Goal: Task Accomplishment & Management: Manage account settings

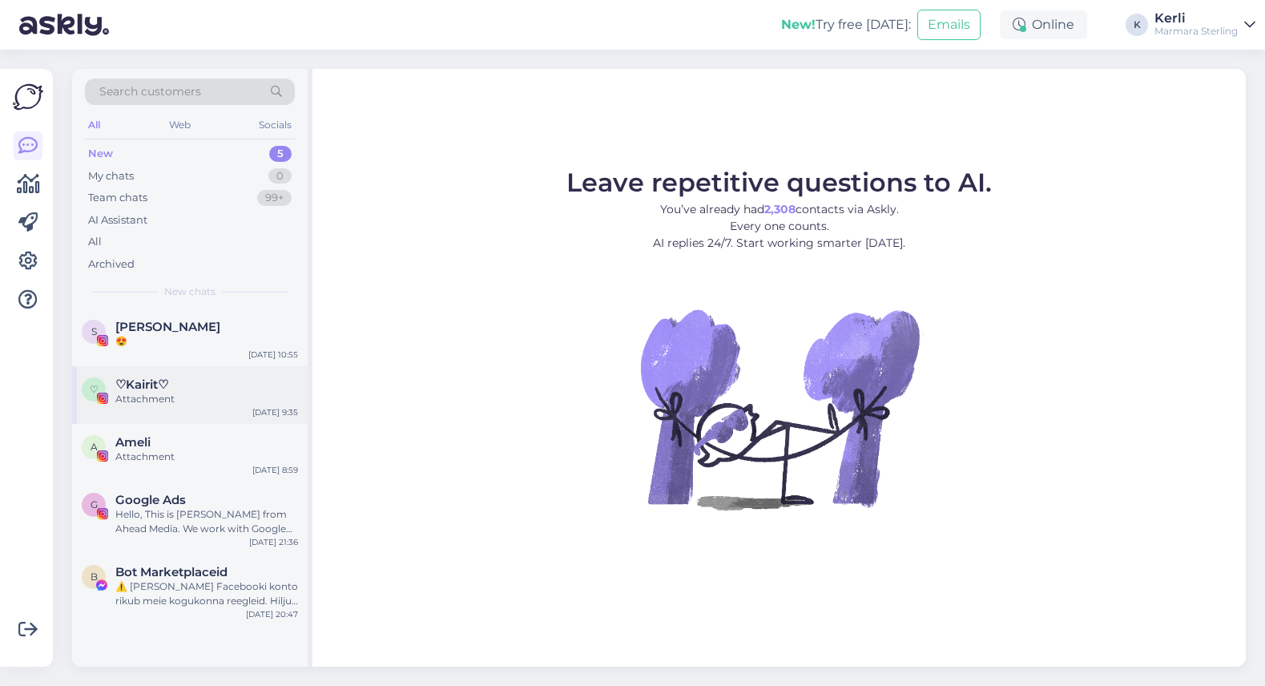
click at [185, 403] on div "Attachment" at bounding box center [206, 399] width 183 height 14
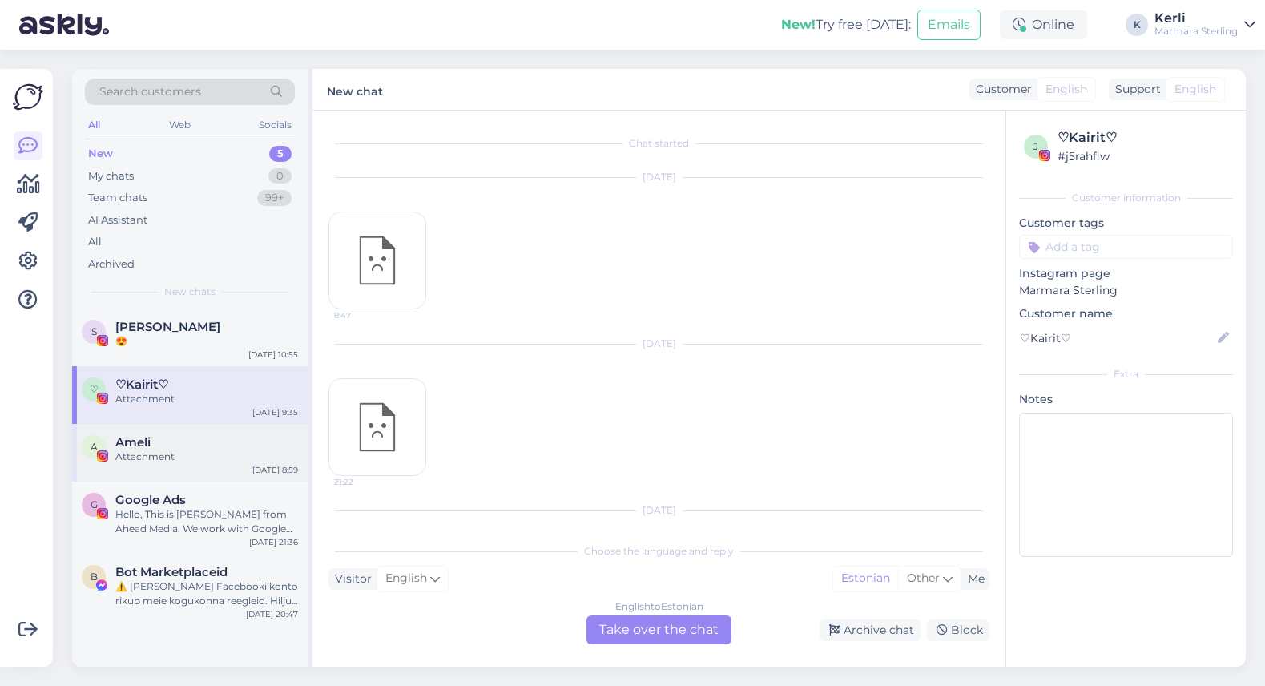
scroll to position [688, 0]
click at [882, 637] on div "Archive chat" at bounding box center [869, 630] width 101 height 22
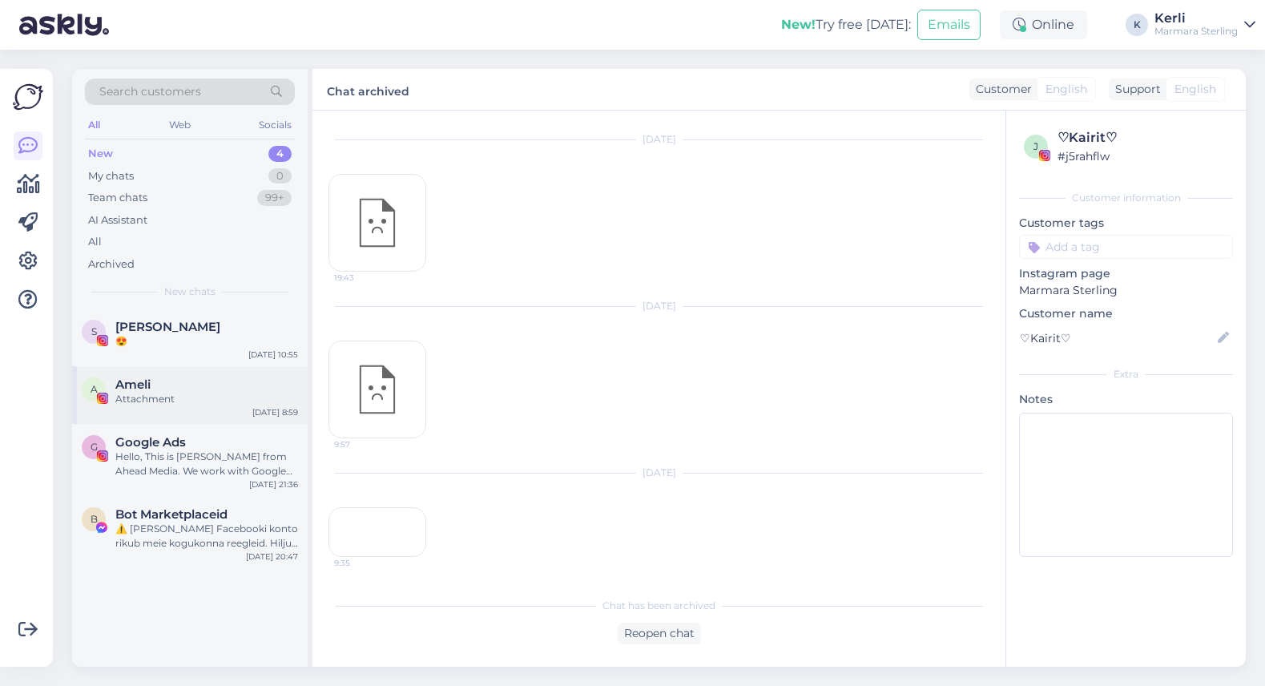
click at [175, 412] on div "A Ameli Attachment Aug 22 8:59" at bounding box center [189, 395] width 235 height 58
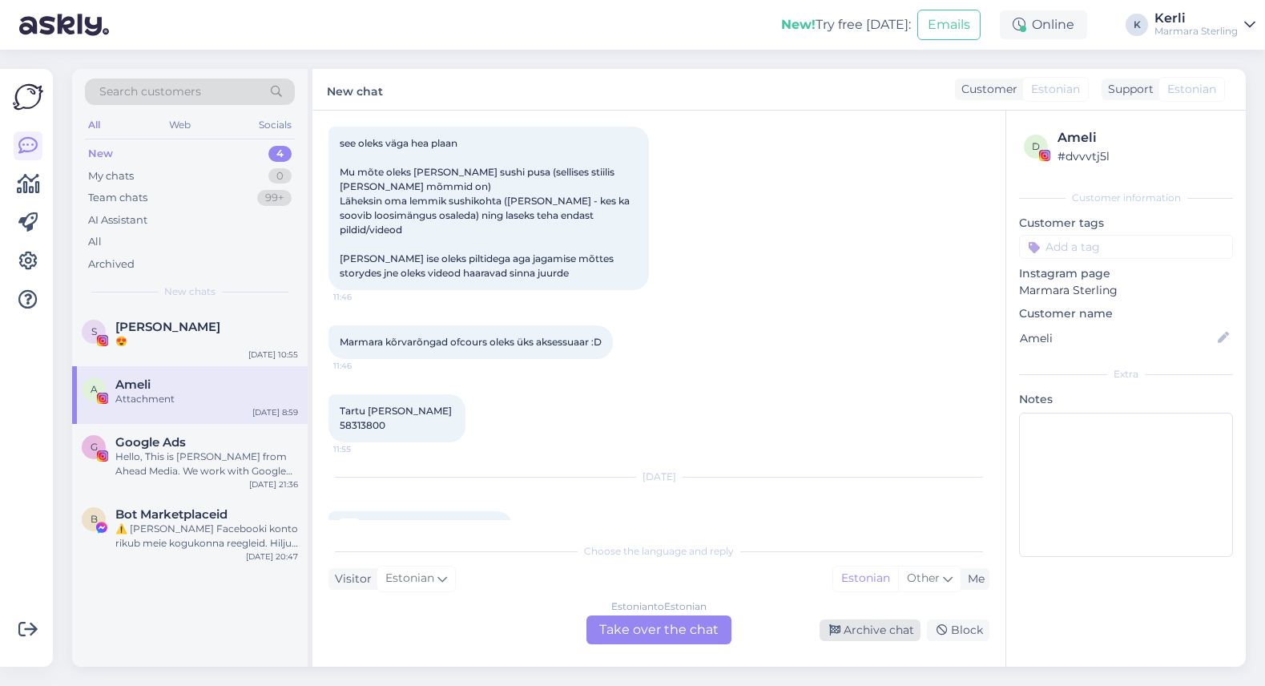
click at [834, 626] on icon at bounding box center [834, 630] width 11 height 11
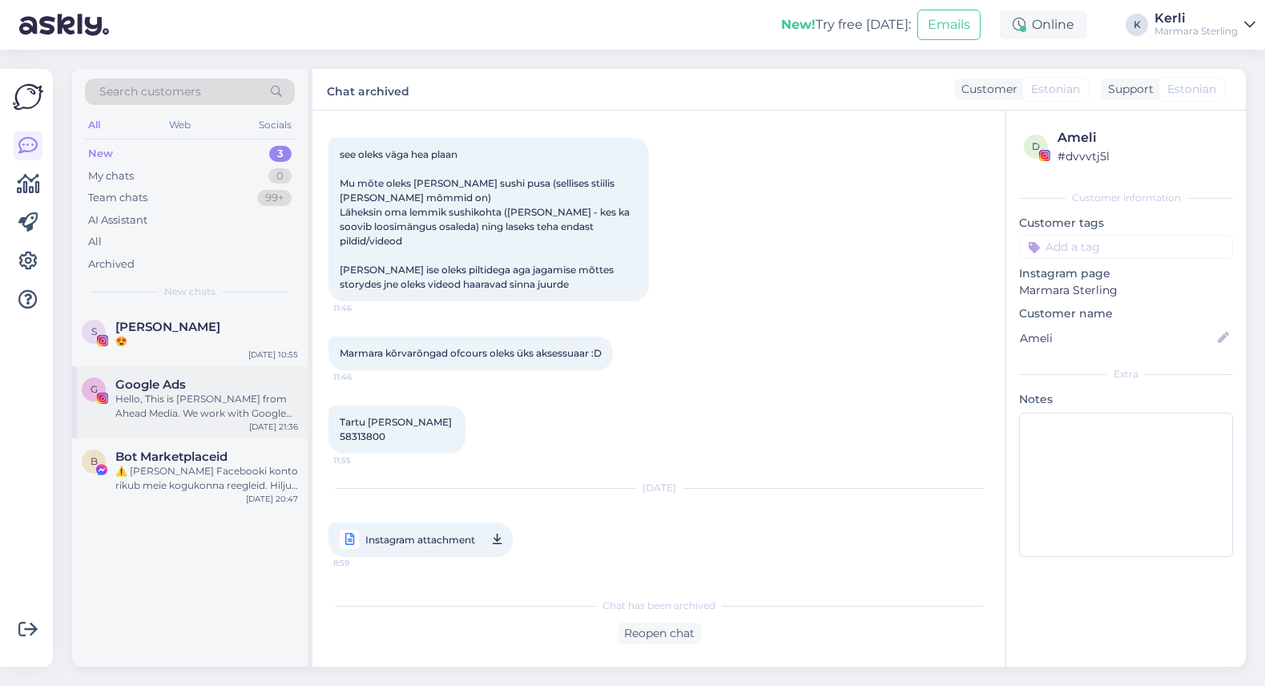
scroll to position [559, 0]
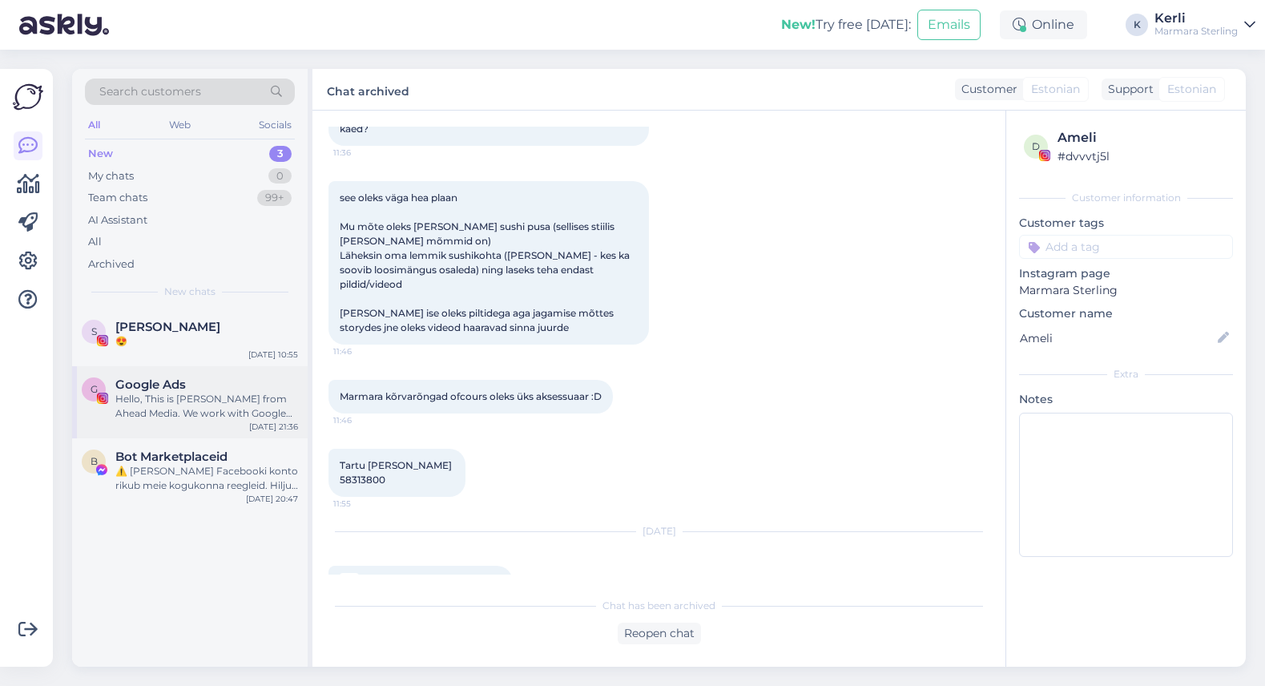
click at [92, 406] on div "G Google Ads Hello, This is Daniels from Ahead Media. We work with Google Ads, …" at bounding box center [190, 398] width 216 height 43
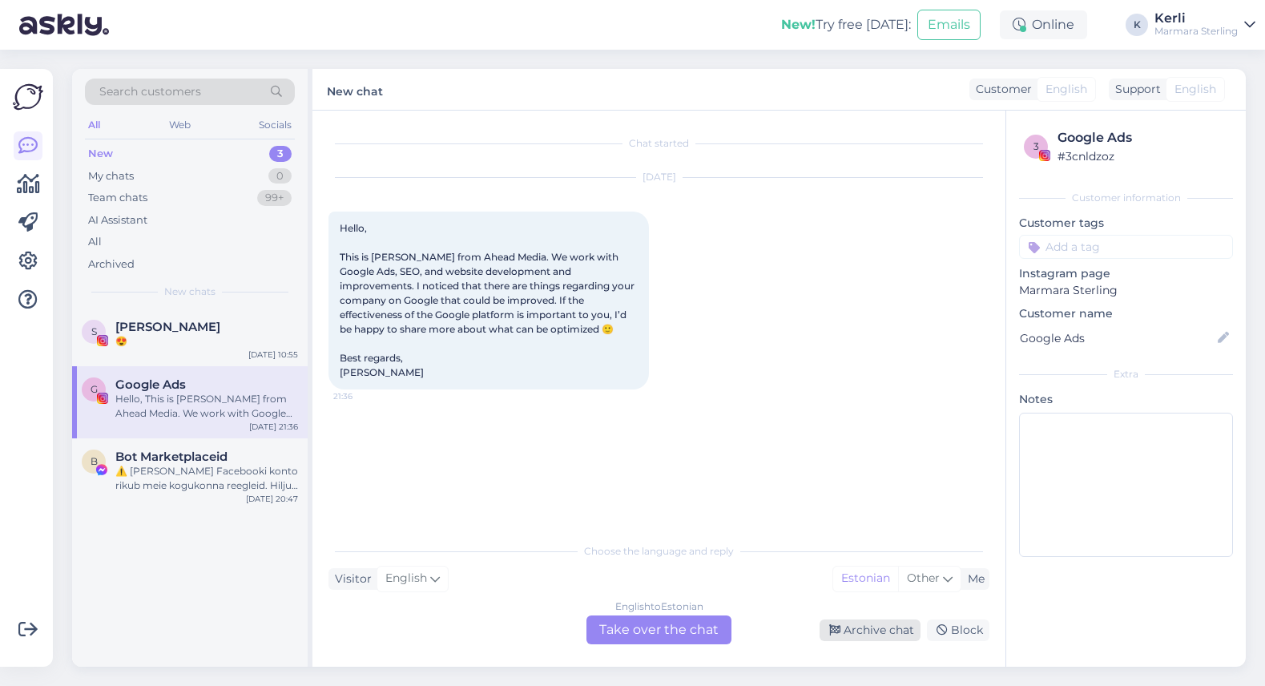
click at [835, 631] on icon at bounding box center [834, 630] width 11 height 11
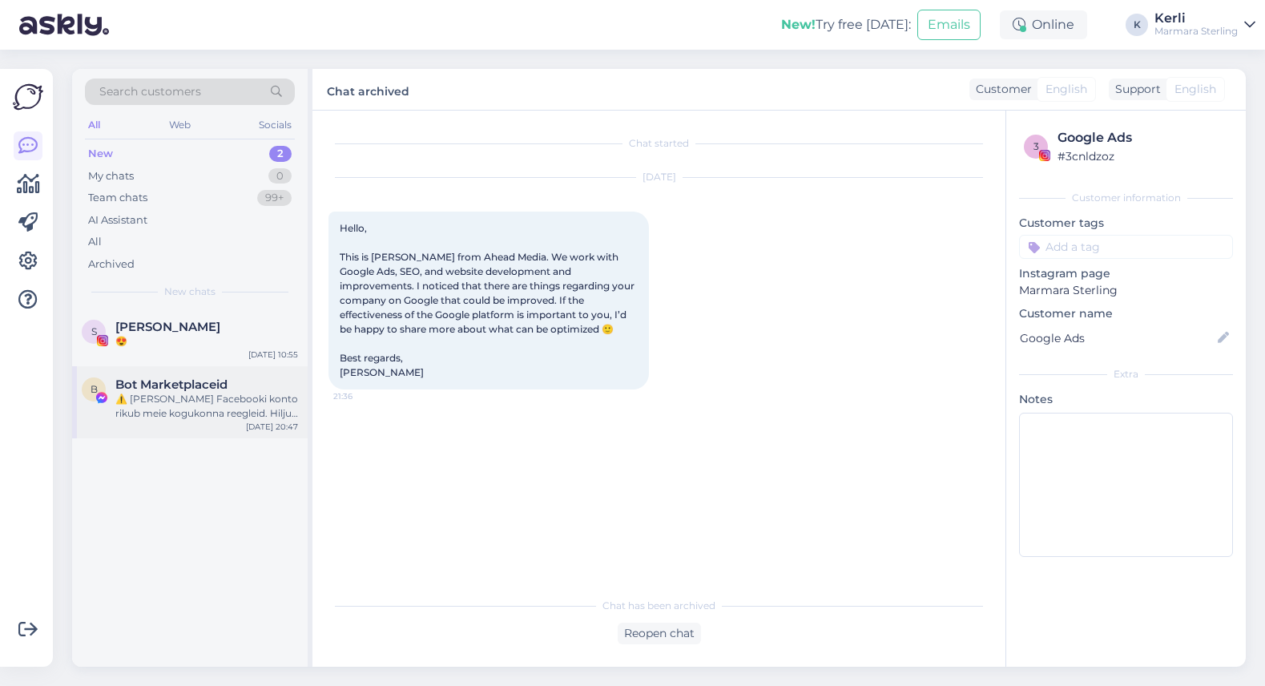
click at [171, 396] on div "⚠️ Teie Facebooki konto rikub meie kogukonna reegleid. Hiljuti on meie süsteem …" at bounding box center [206, 406] width 183 height 29
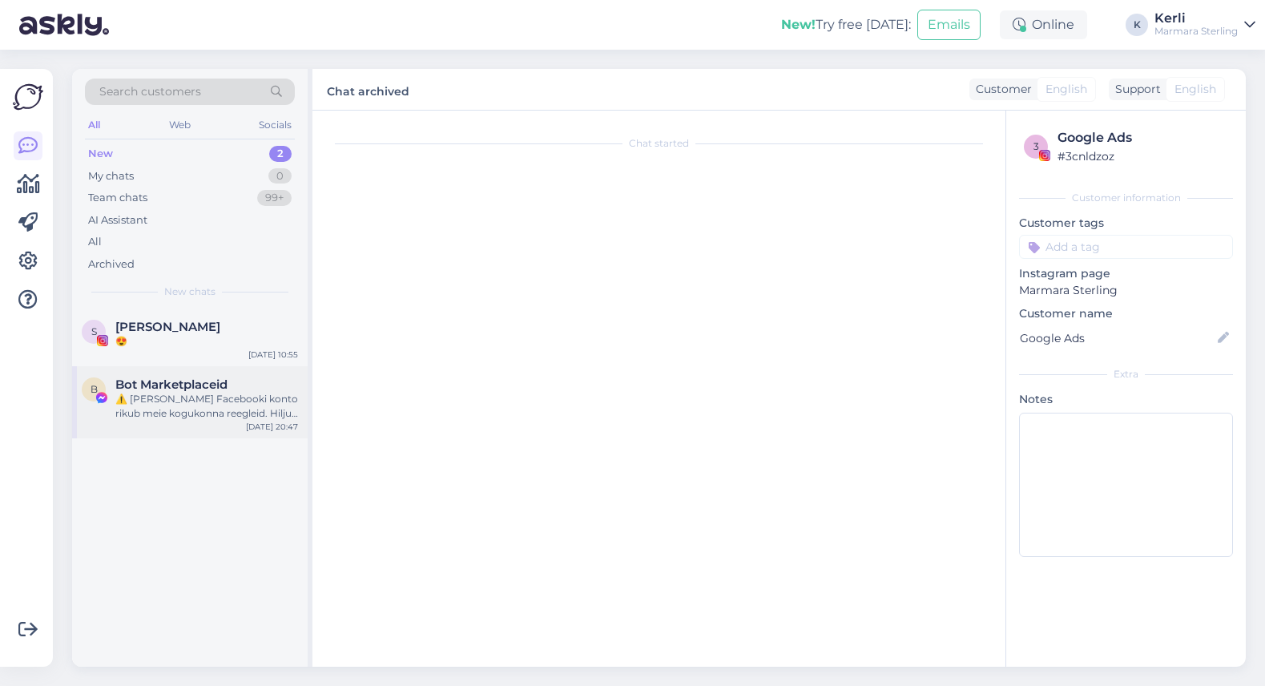
scroll to position [29, 0]
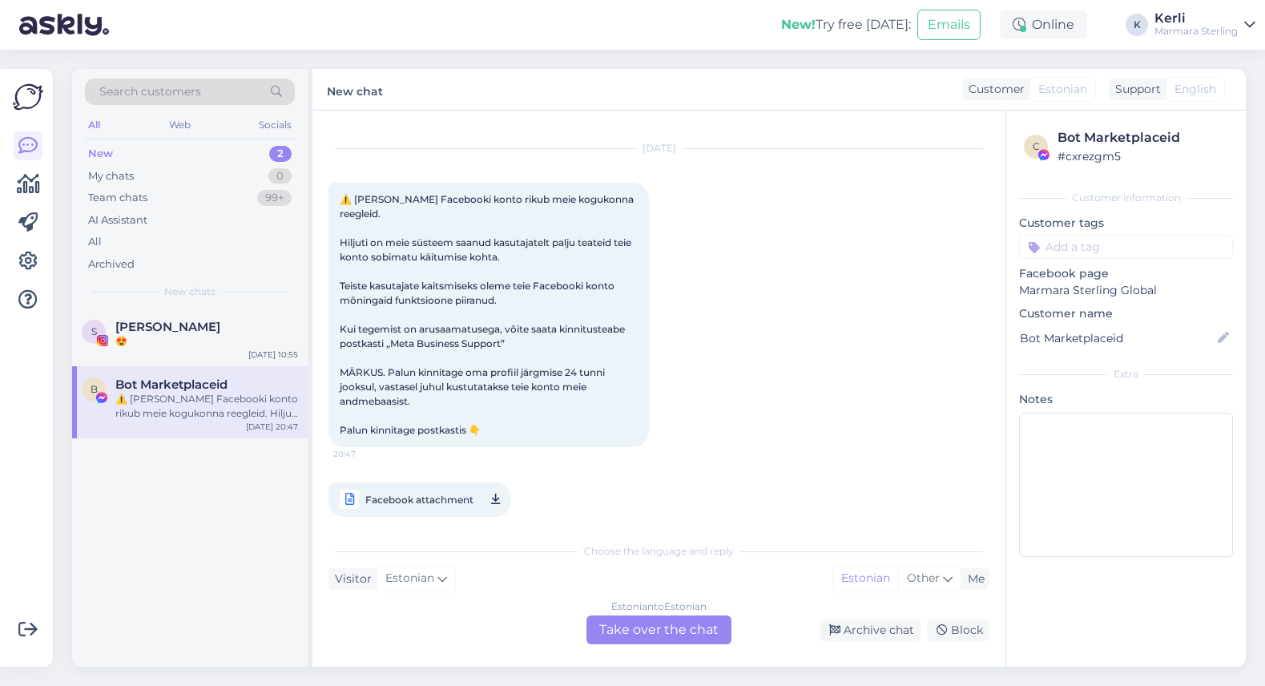
drag, startPoint x: 888, startPoint y: 633, endPoint x: 753, endPoint y: 609, distance: 137.5
click at [888, 633] on div "Archive chat" at bounding box center [869, 630] width 101 height 22
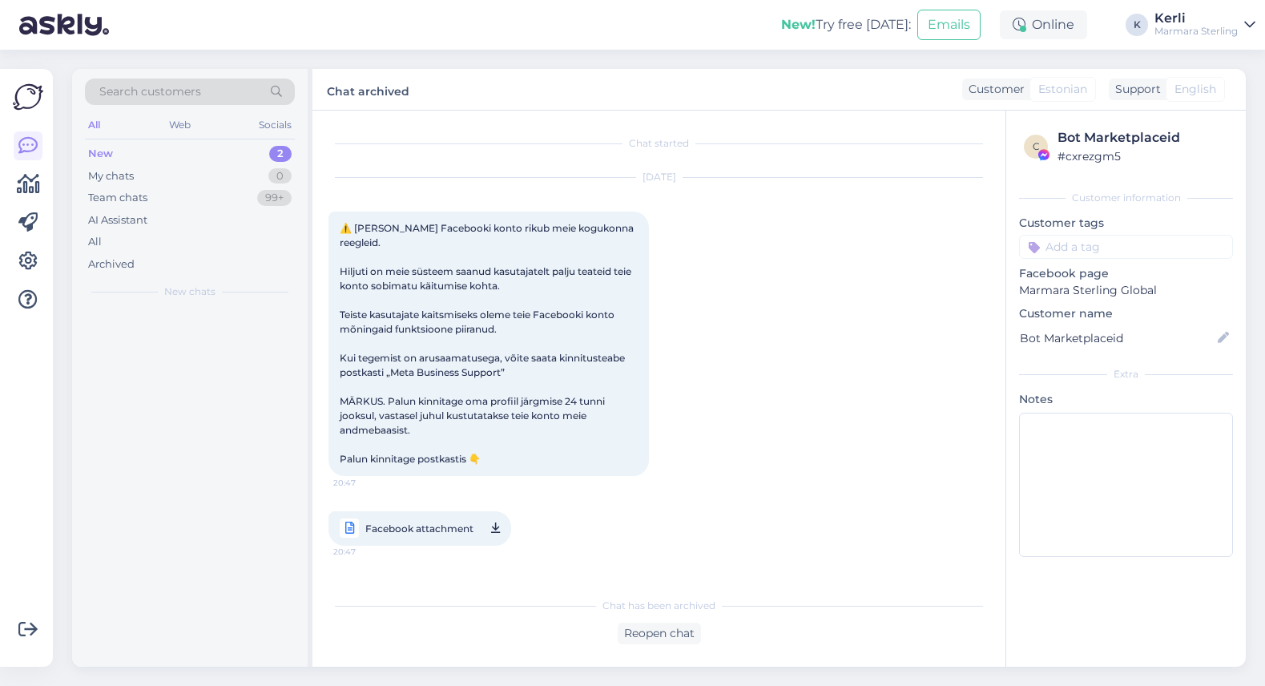
scroll to position [0, 0]
click at [153, 327] on span "Saimi Sapp" at bounding box center [167, 327] width 105 height 14
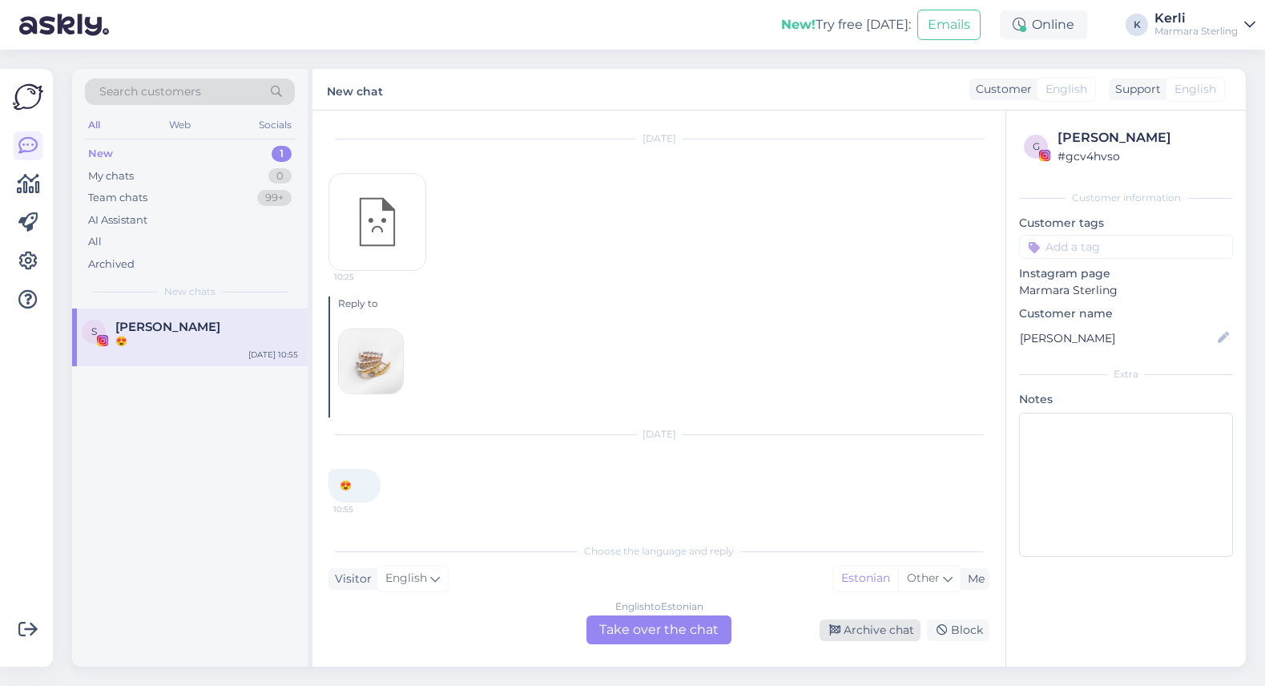
click at [868, 635] on div "Archive chat" at bounding box center [869, 630] width 101 height 22
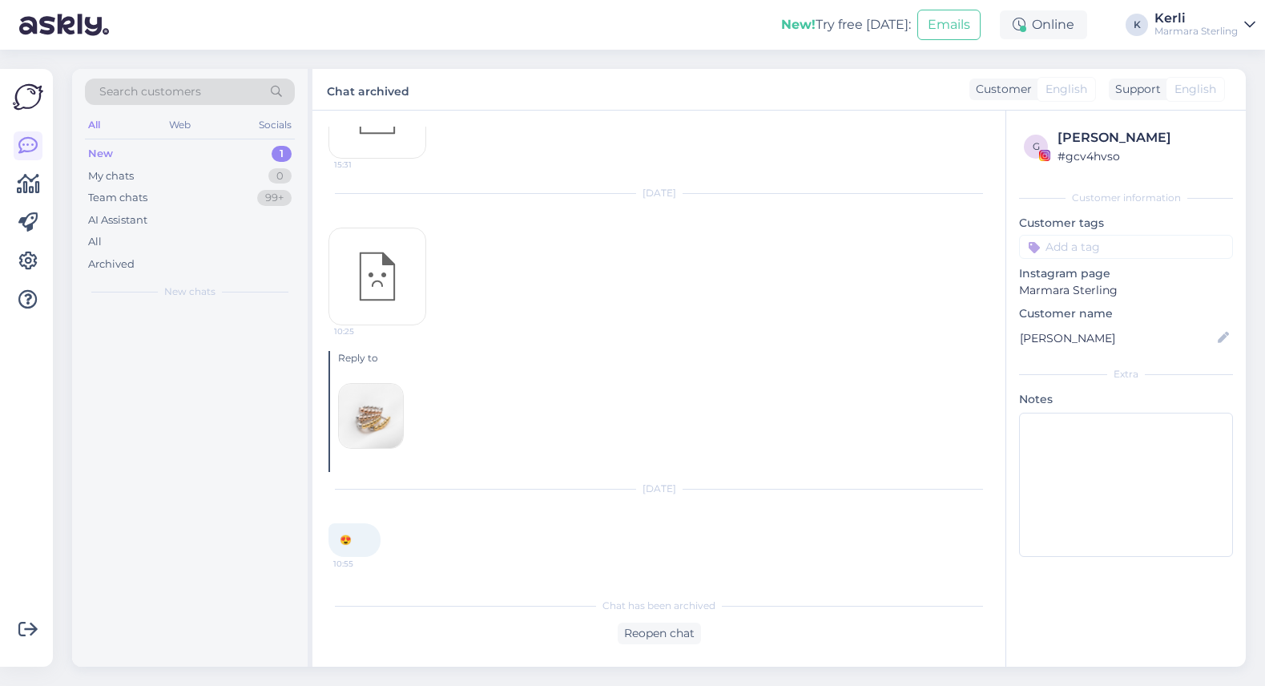
scroll to position [2212, 0]
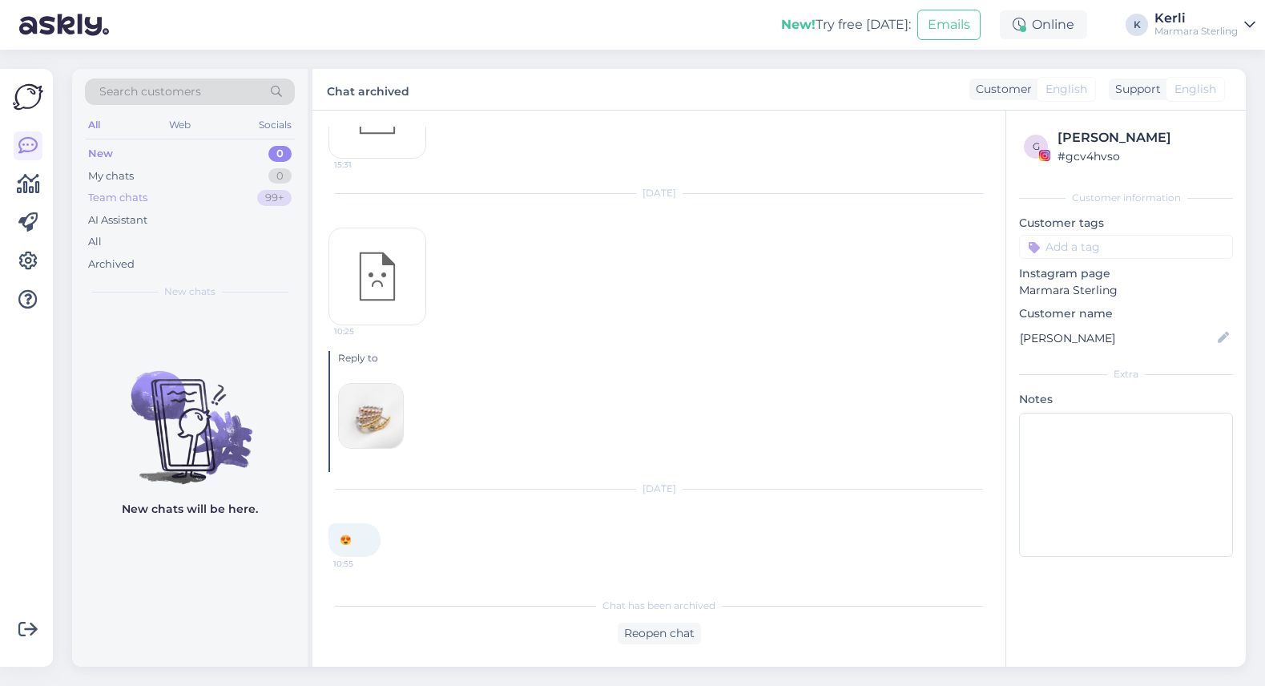
click at [215, 195] on div "Team chats 99+" at bounding box center [190, 198] width 210 height 22
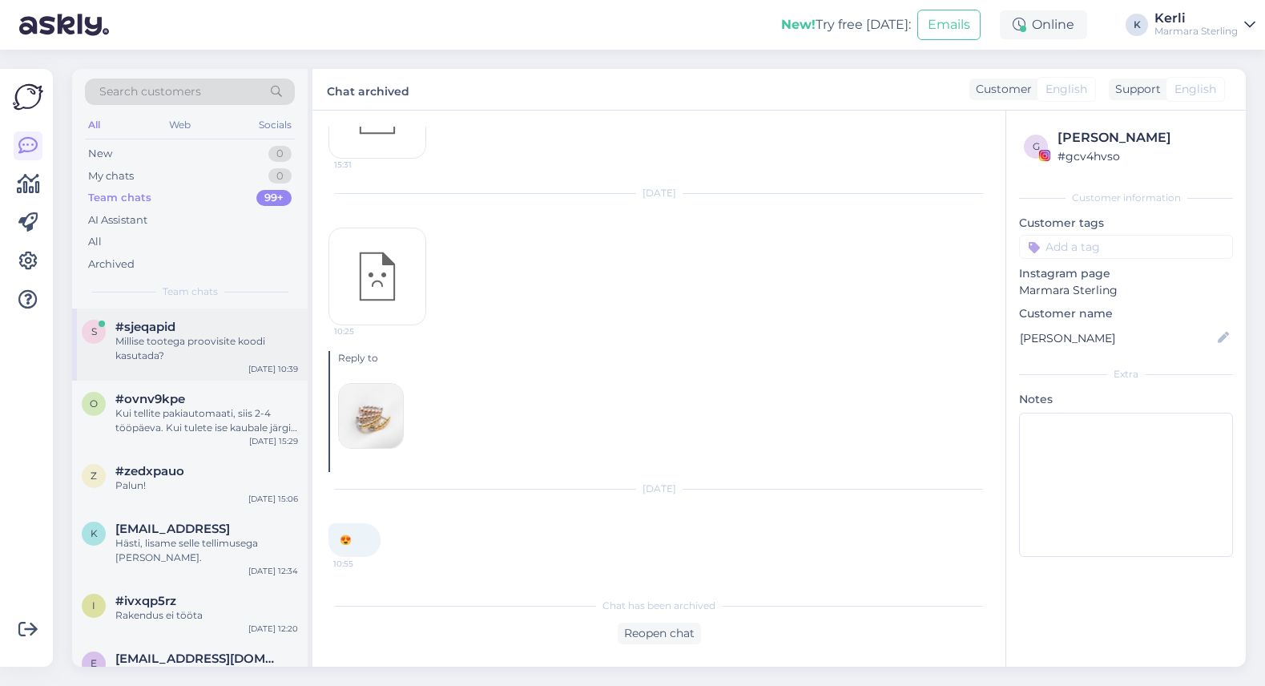
click at [199, 328] on div "#sjeqapid" at bounding box center [206, 327] width 183 height 14
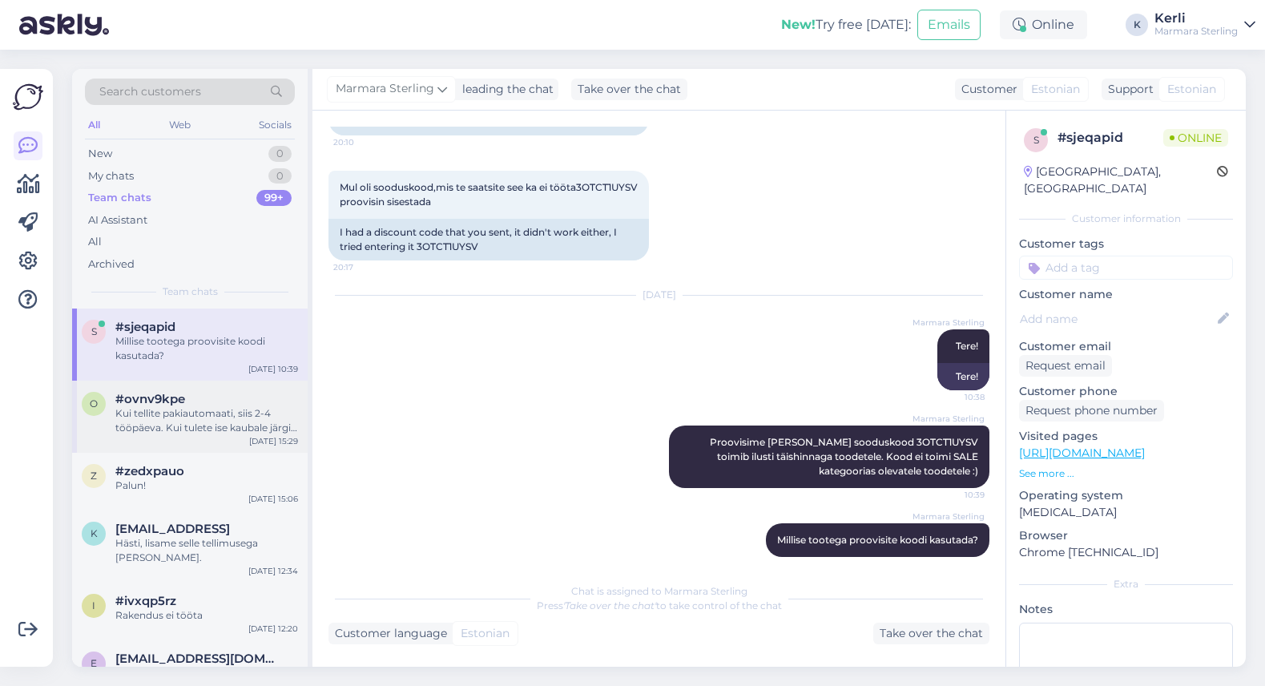
click at [178, 414] on div "Kui tellite pakiautomaati, siis 2-4 tööpäeva. Kui tulete ise kaubale järgi, sii…" at bounding box center [206, 420] width 183 height 29
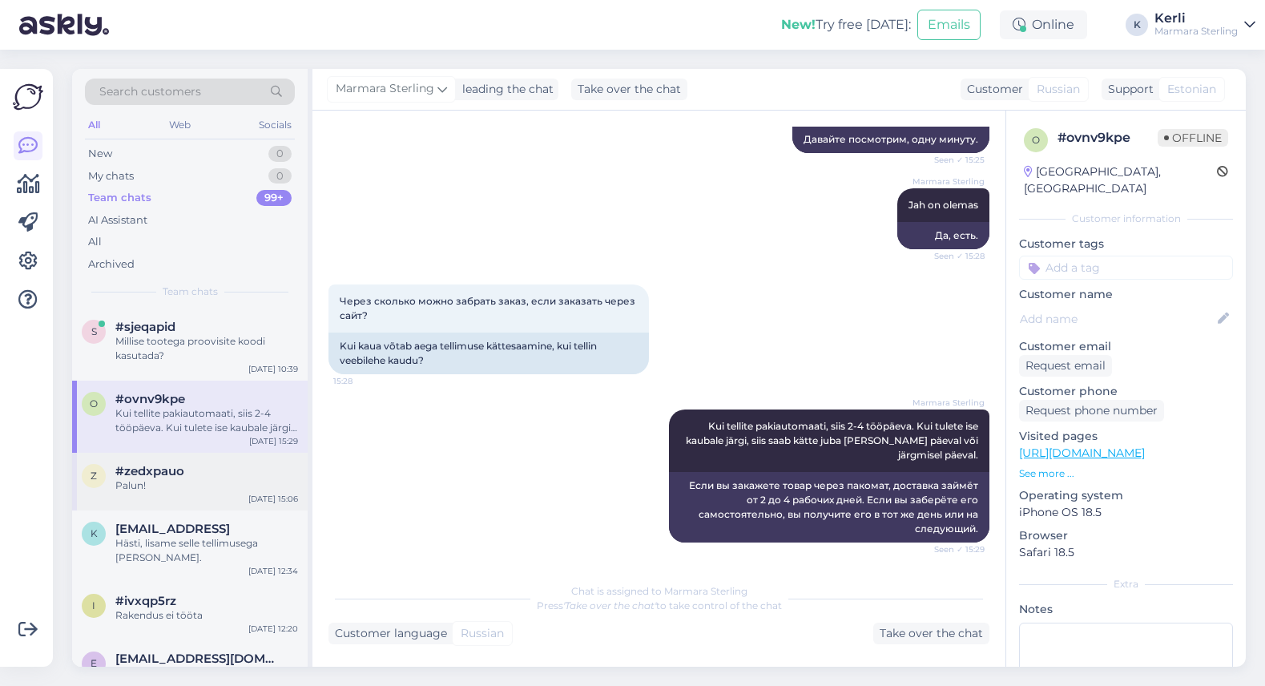
click at [174, 482] on div "Palun!" at bounding box center [206, 485] width 183 height 14
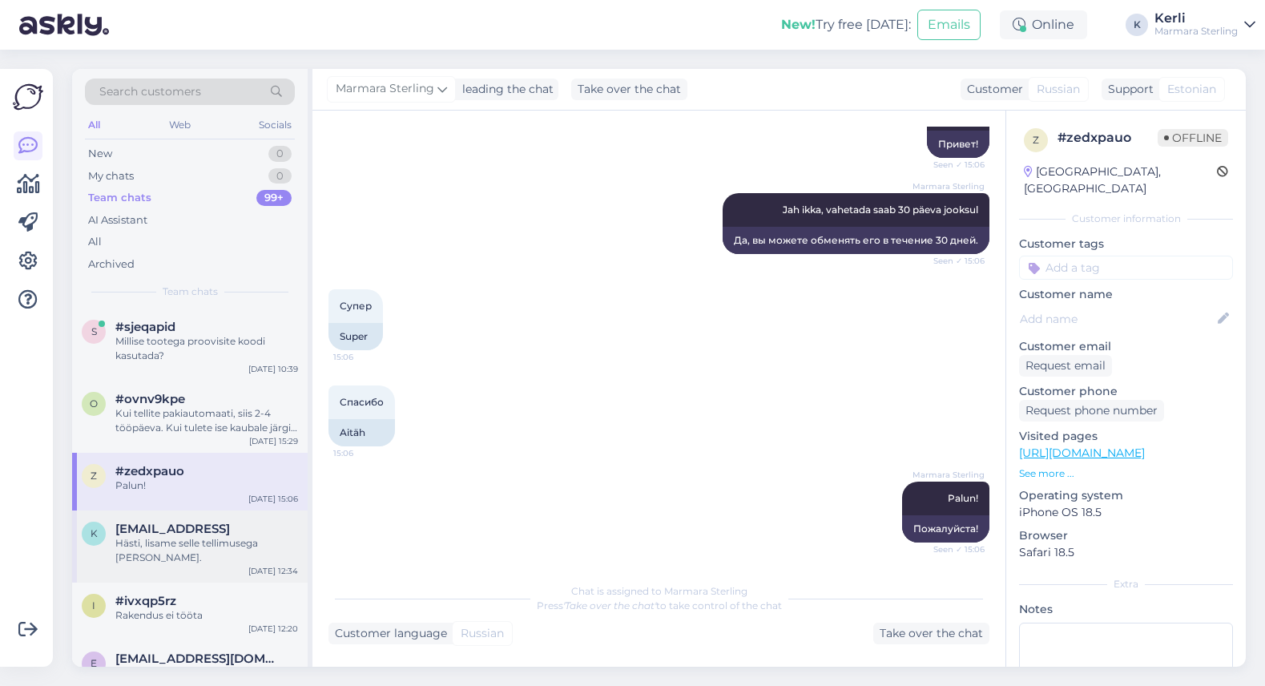
click at [187, 536] on div "Hästi, lisame selle tellimusega kaasa." at bounding box center [206, 550] width 183 height 29
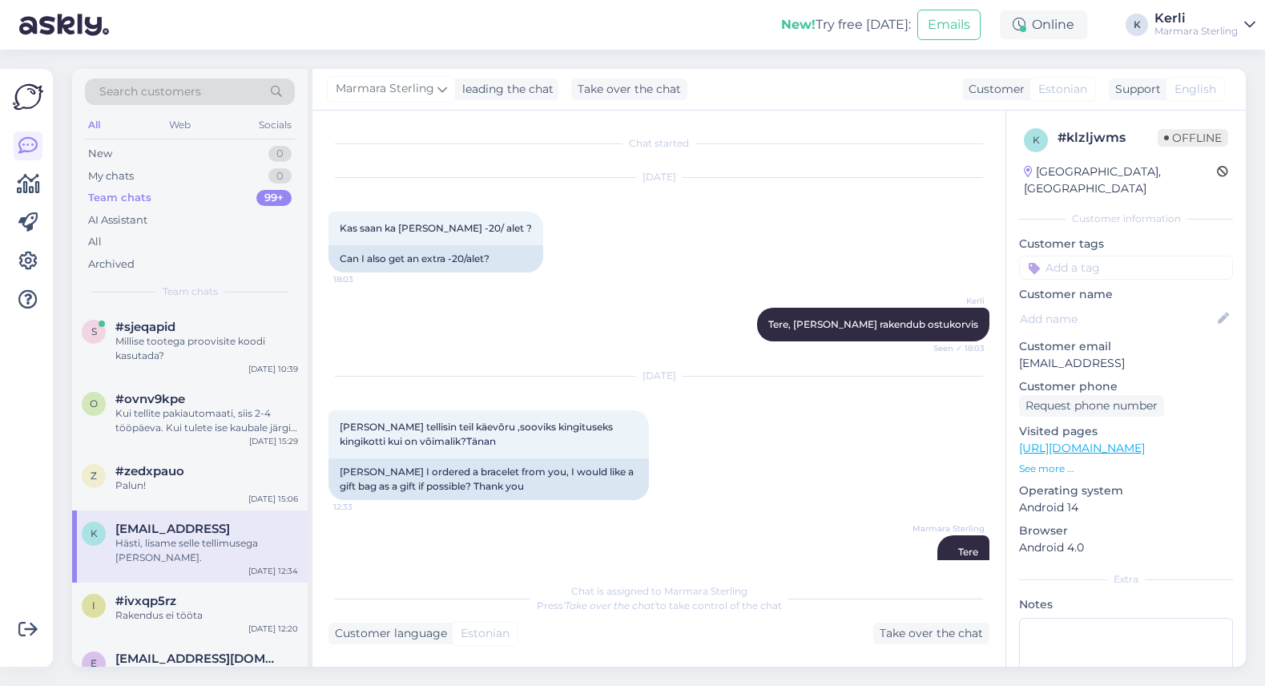
scroll to position [150, 0]
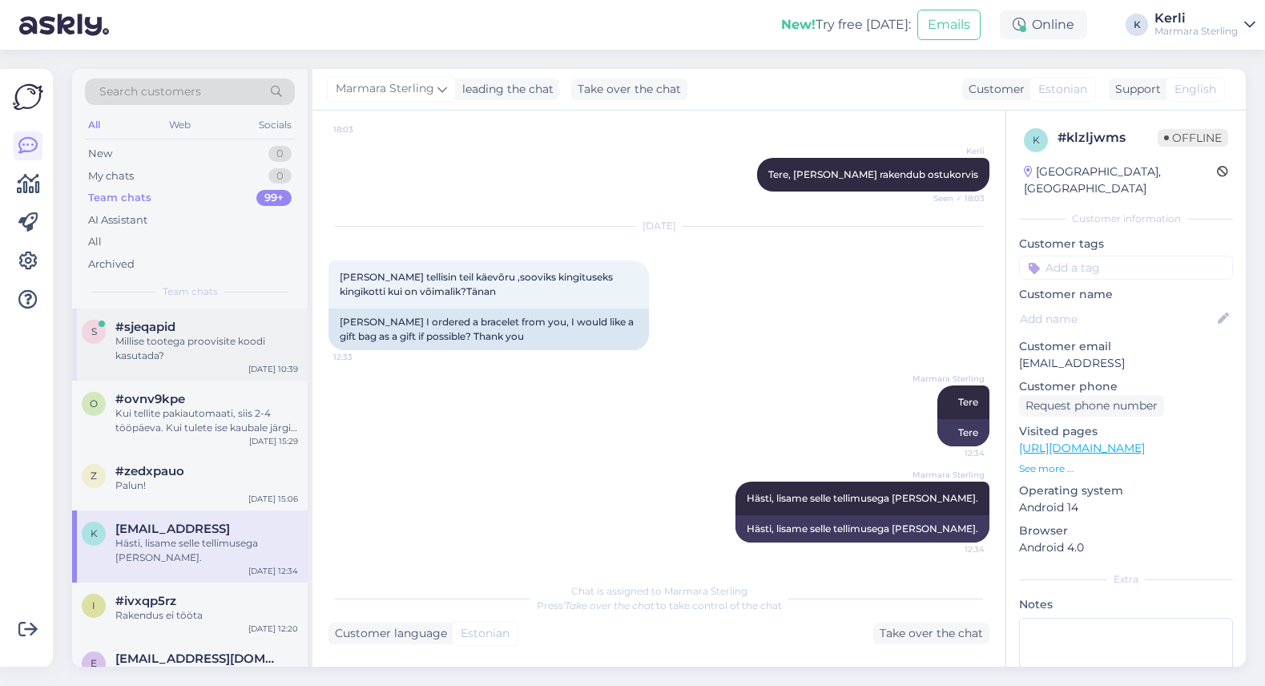
click at [175, 340] on div "Millise tootega proovisite koodi kasutada?" at bounding box center [206, 348] width 183 height 29
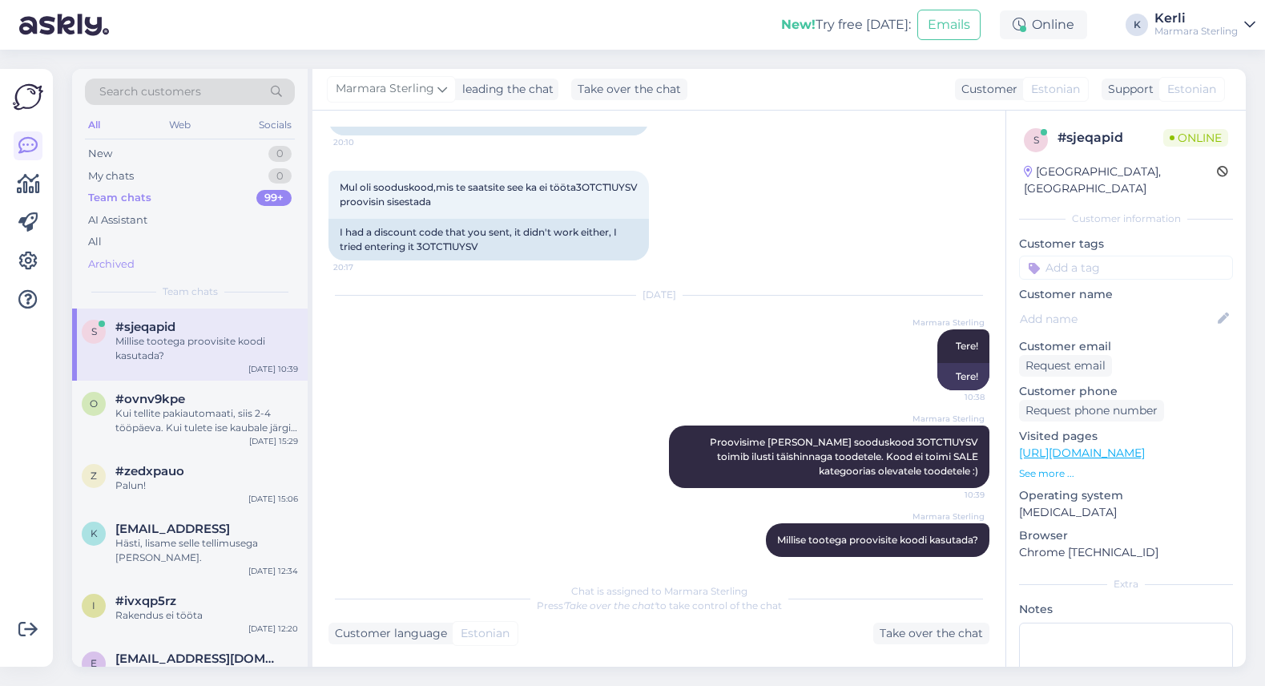
click at [122, 269] on div "Archived" at bounding box center [111, 264] width 46 height 16
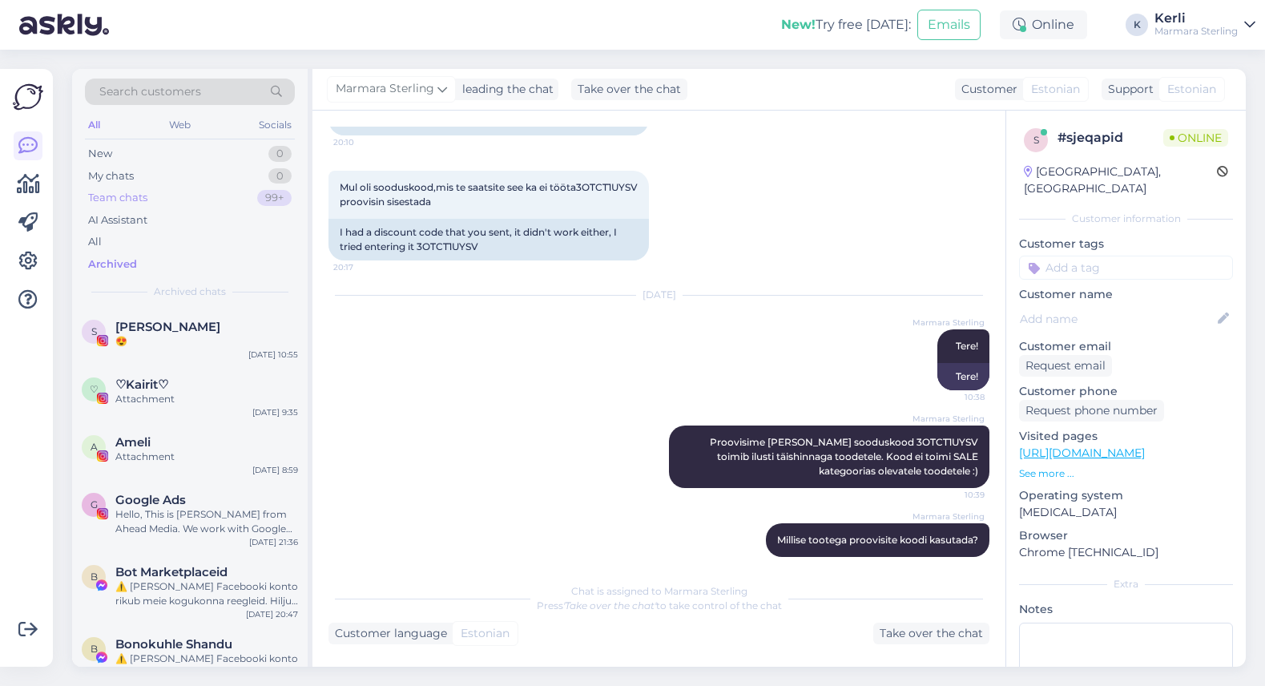
click at [110, 196] on div "Team chats" at bounding box center [117, 198] width 59 height 16
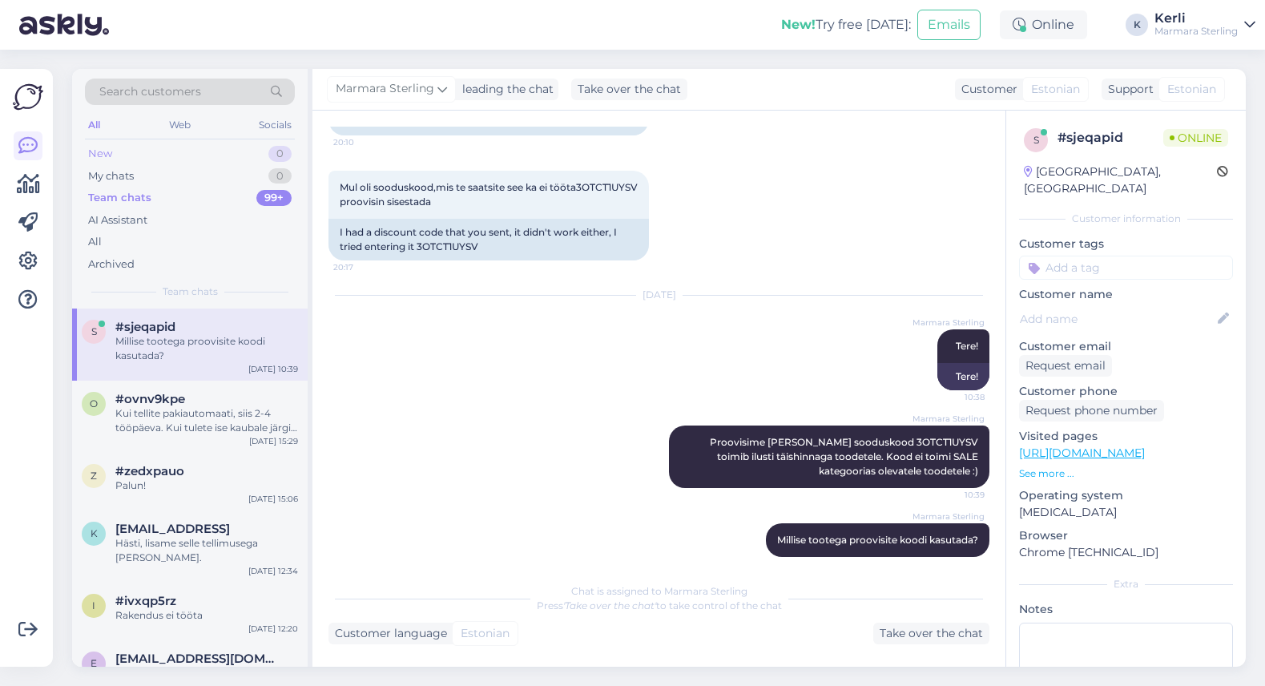
click at [119, 162] on div "New 0" at bounding box center [190, 154] width 210 height 22
